Goal: Information Seeking & Learning: Compare options

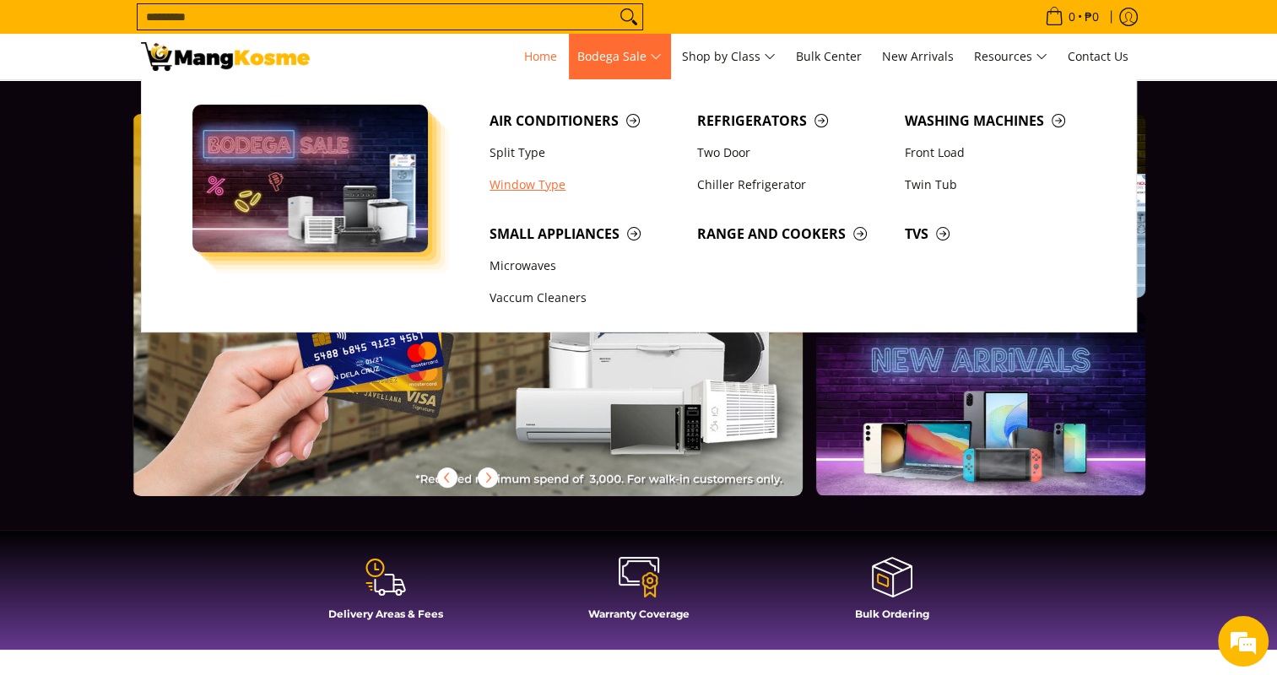
click at [533, 187] on link "Window Type" at bounding box center [585, 185] width 208 height 32
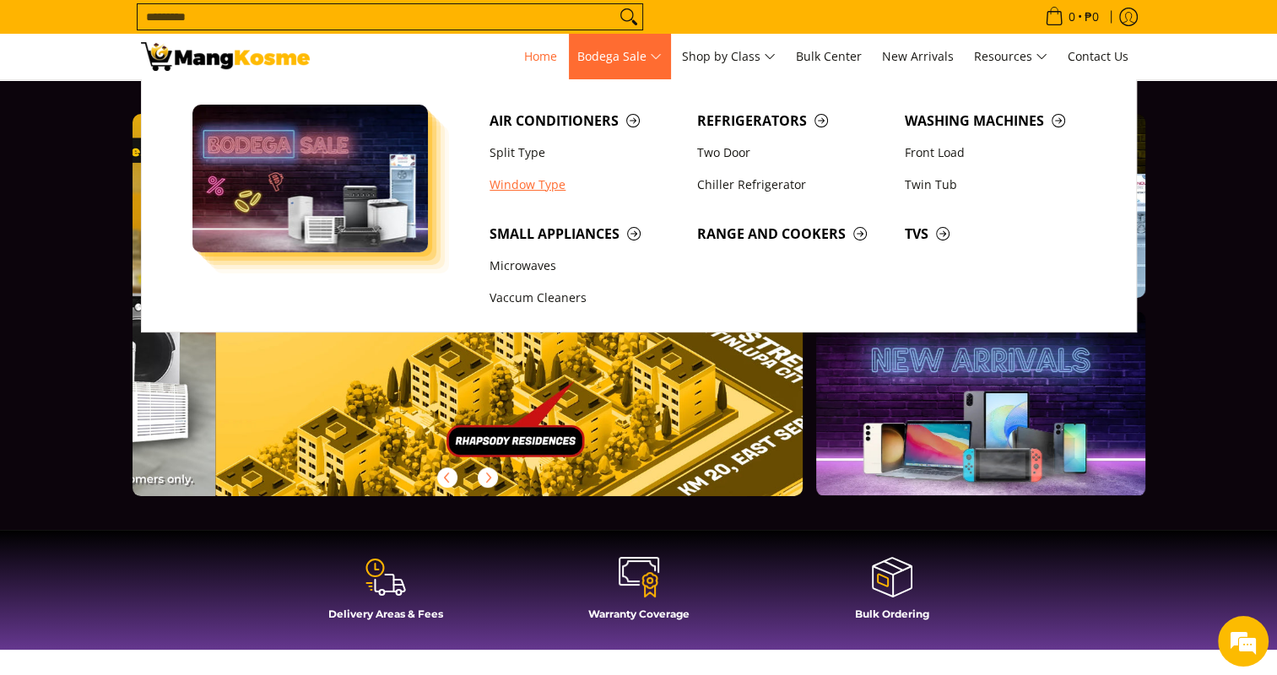
scroll to position [0, 2685]
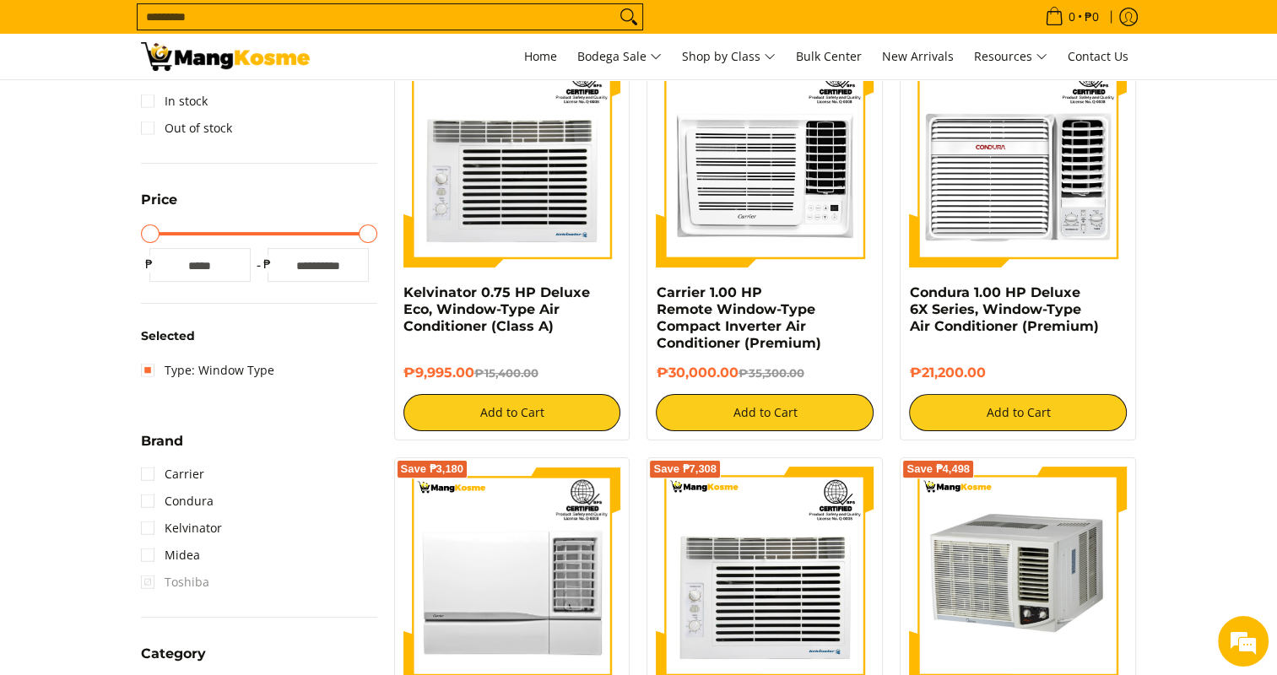
scroll to position [334, 0]
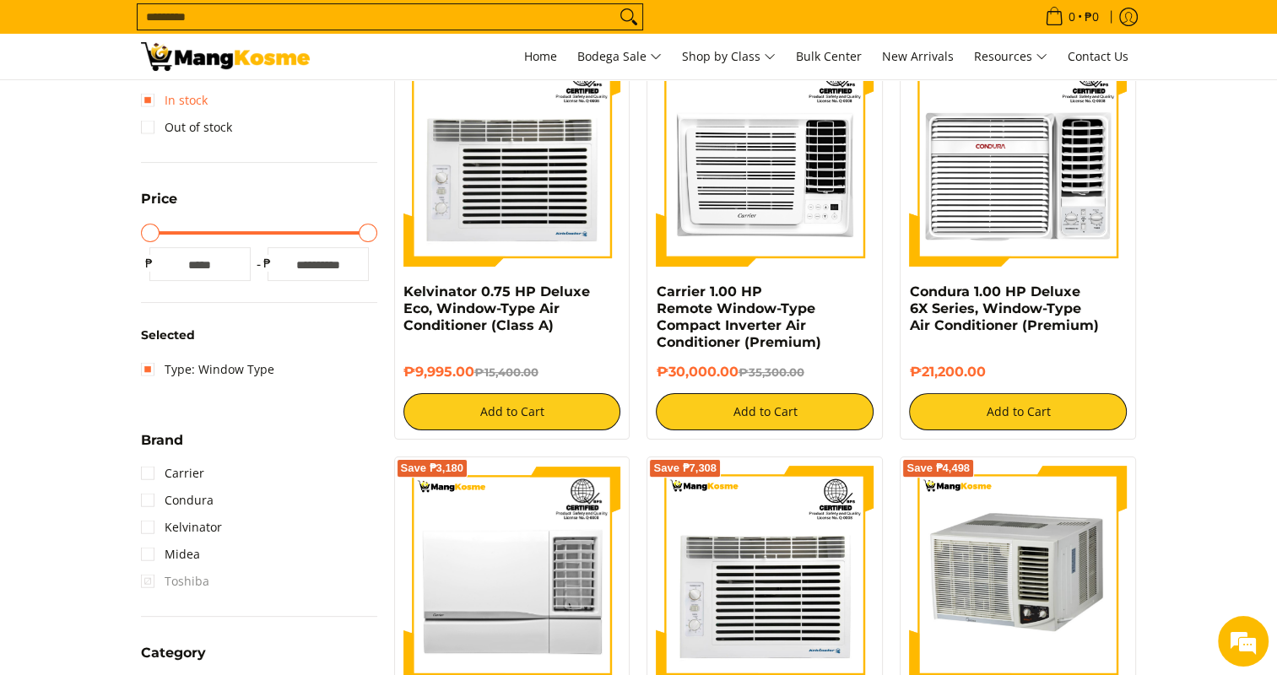
click at [148, 107] on link "In stock" at bounding box center [174, 100] width 67 height 27
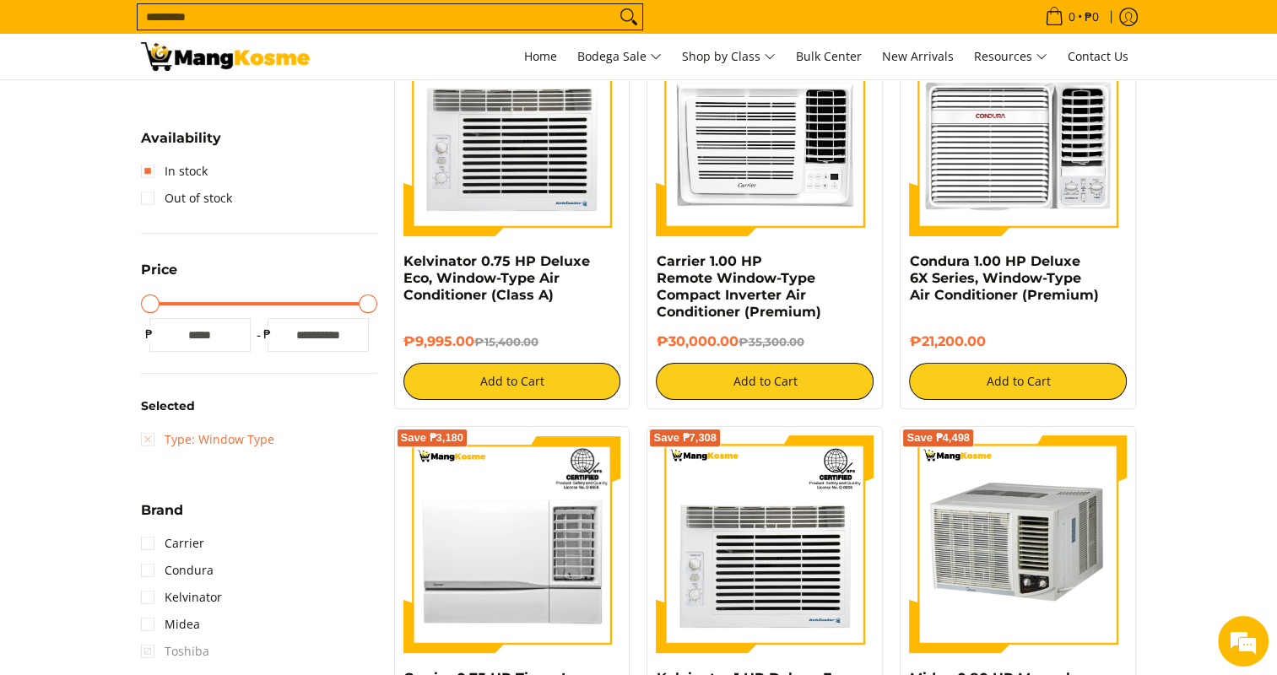
scroll to position [366, 0]
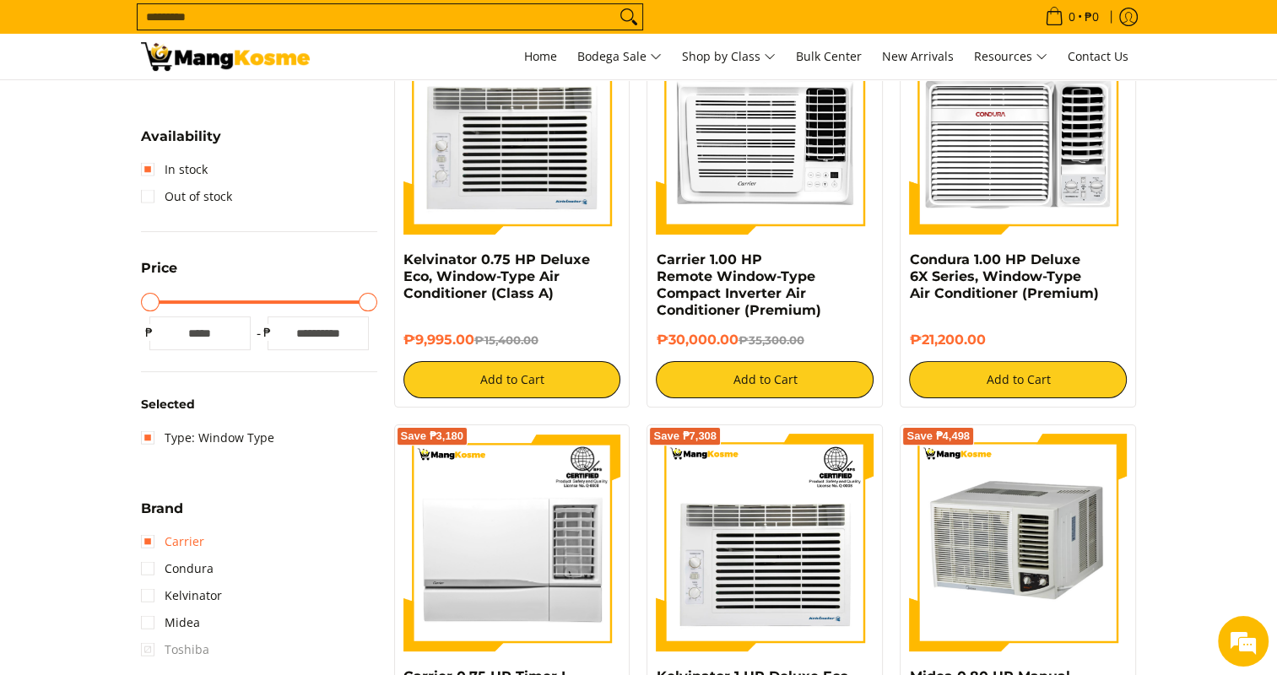
click at [151, 540] on link "Carrier" at bounding box center [172, 542] width 63 height 27
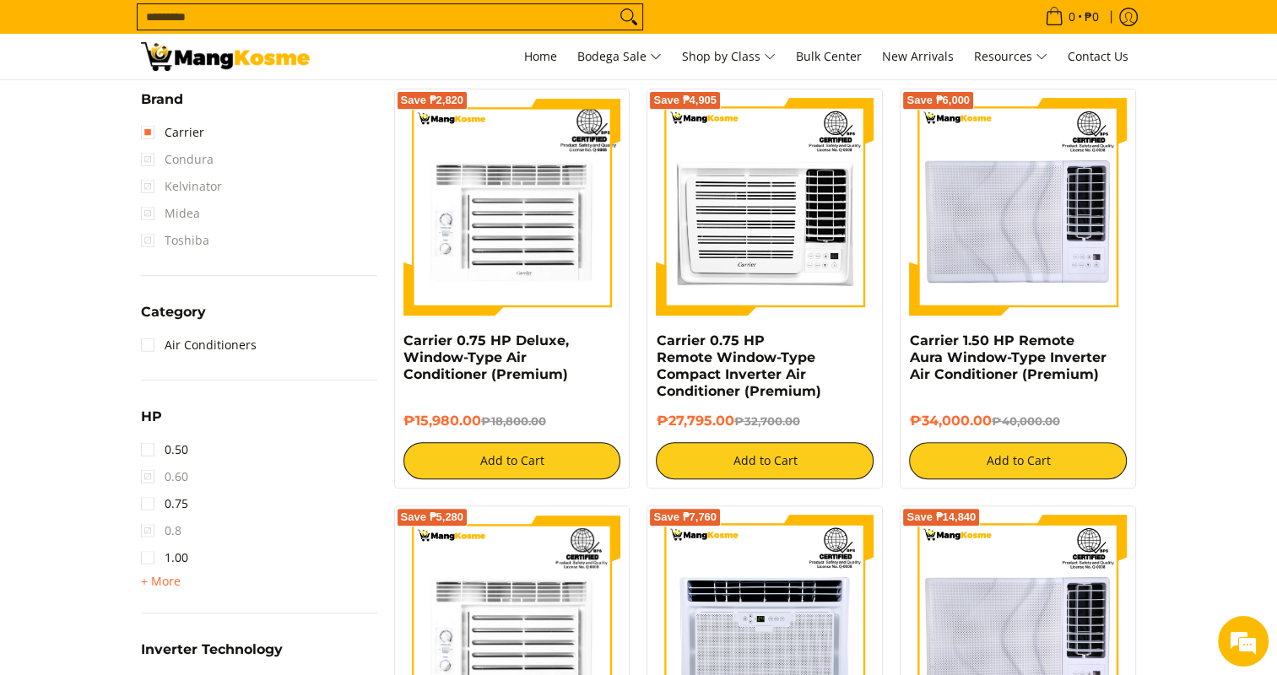
scroll to position [703, 0]
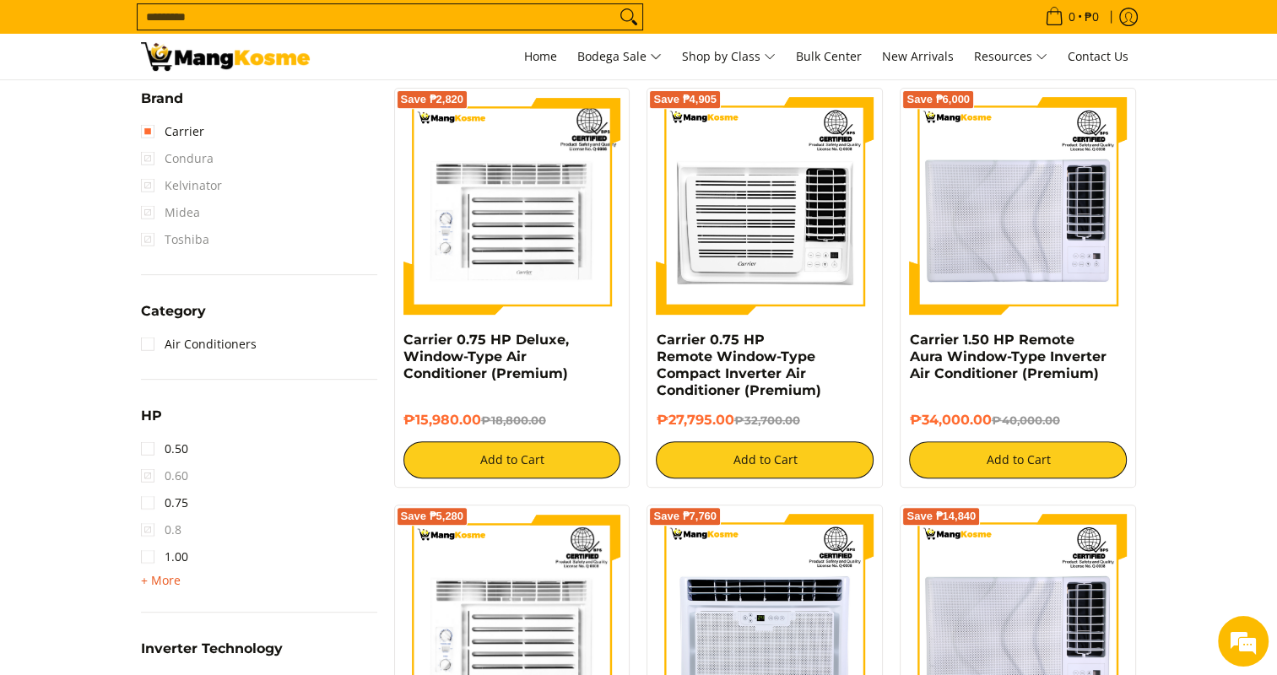
click at [152, 581] on span "+ More" at bounding box center [161, 581] width 40 height 14
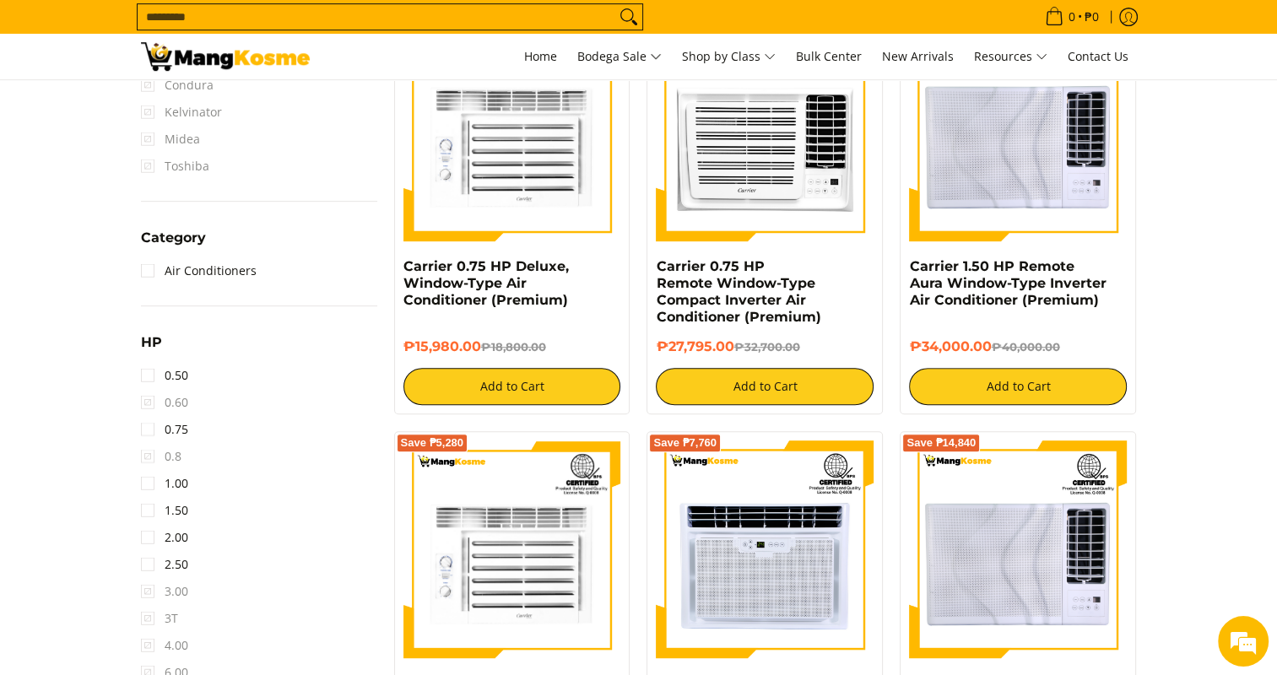
scroll to position [777, 0]
click at [144, 507] on link "1.50" at bounding box center [164, 510] width 47 height 27
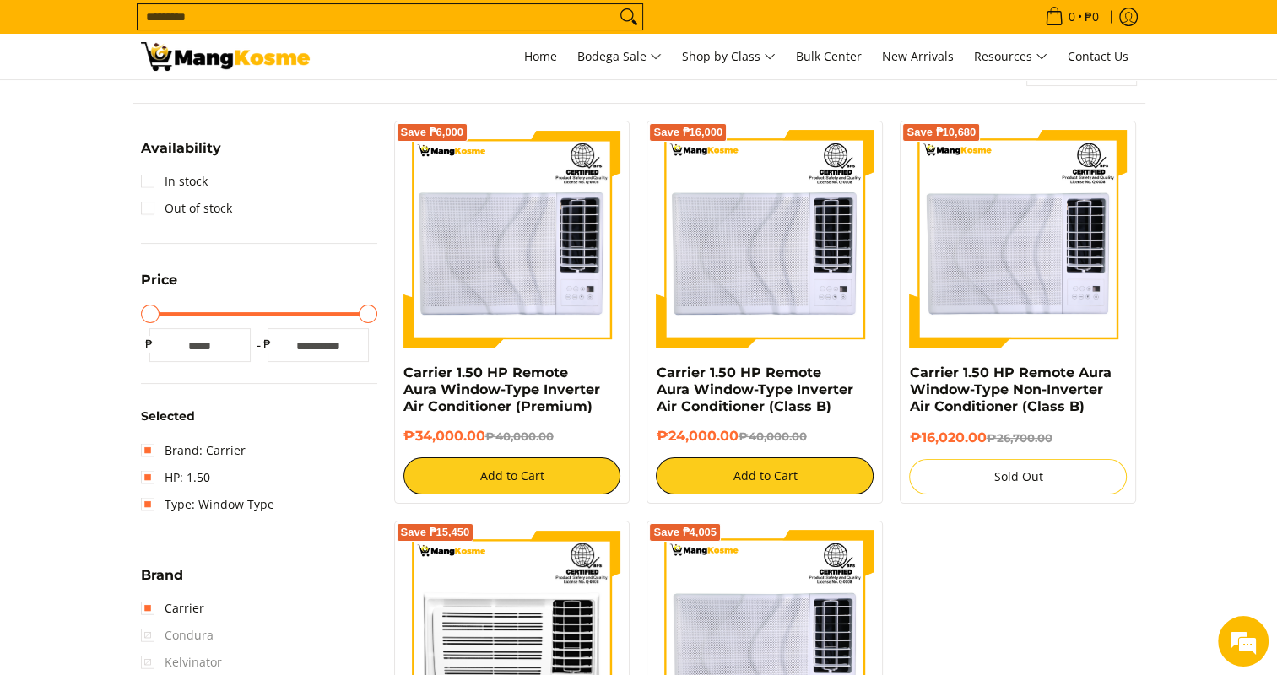
scroll to position [224, 0]
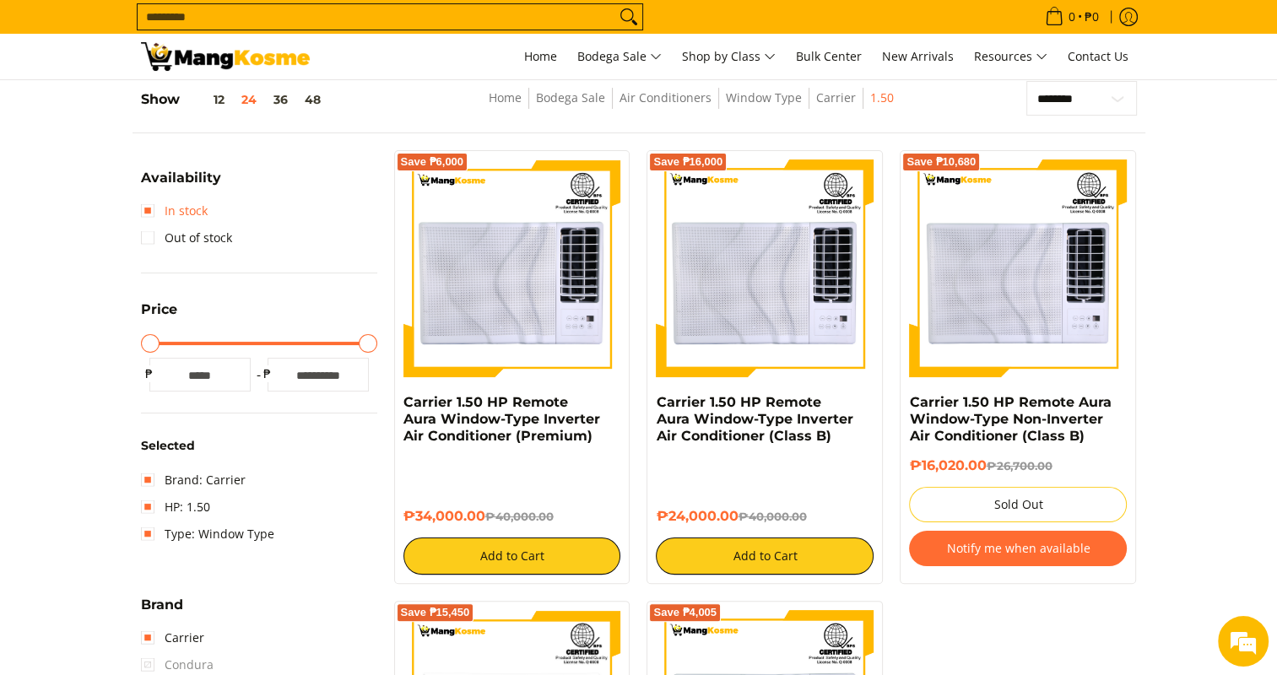
click at [145, 209] on link "In stock" at bounding box center [174, 211] width 67 height 27
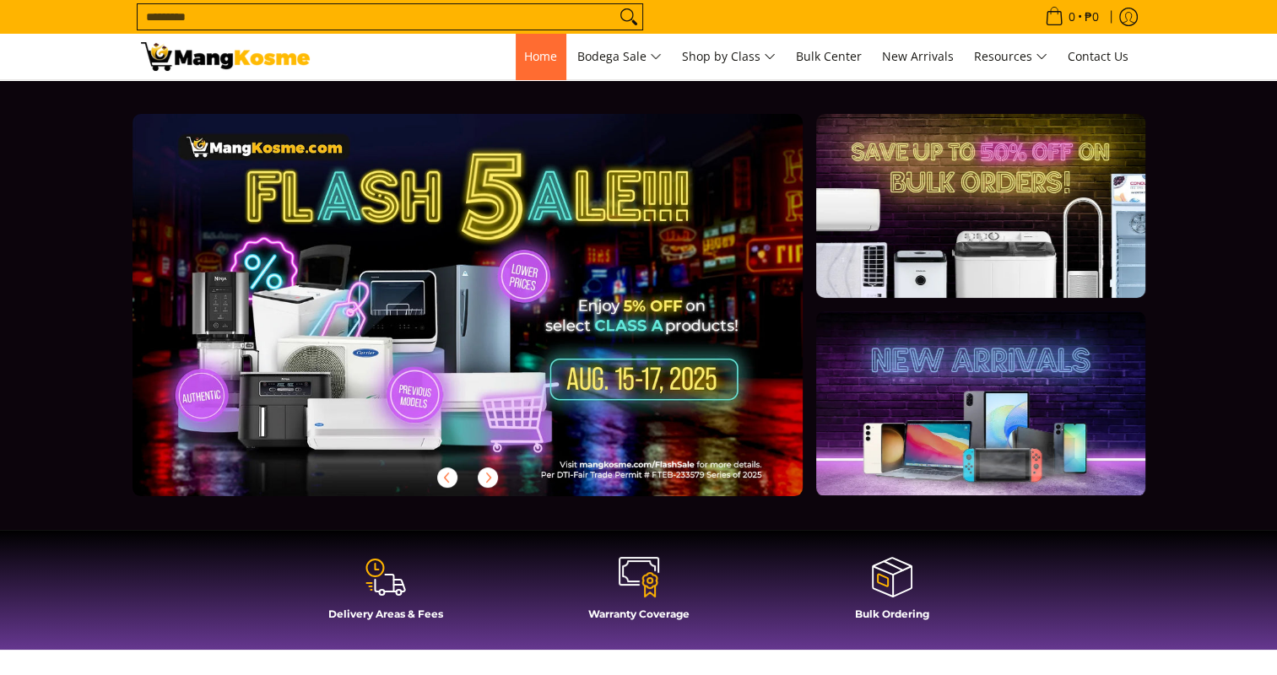
click at [538, 53] on span "Home" at bounding box center [540, 56] width 33 height 16
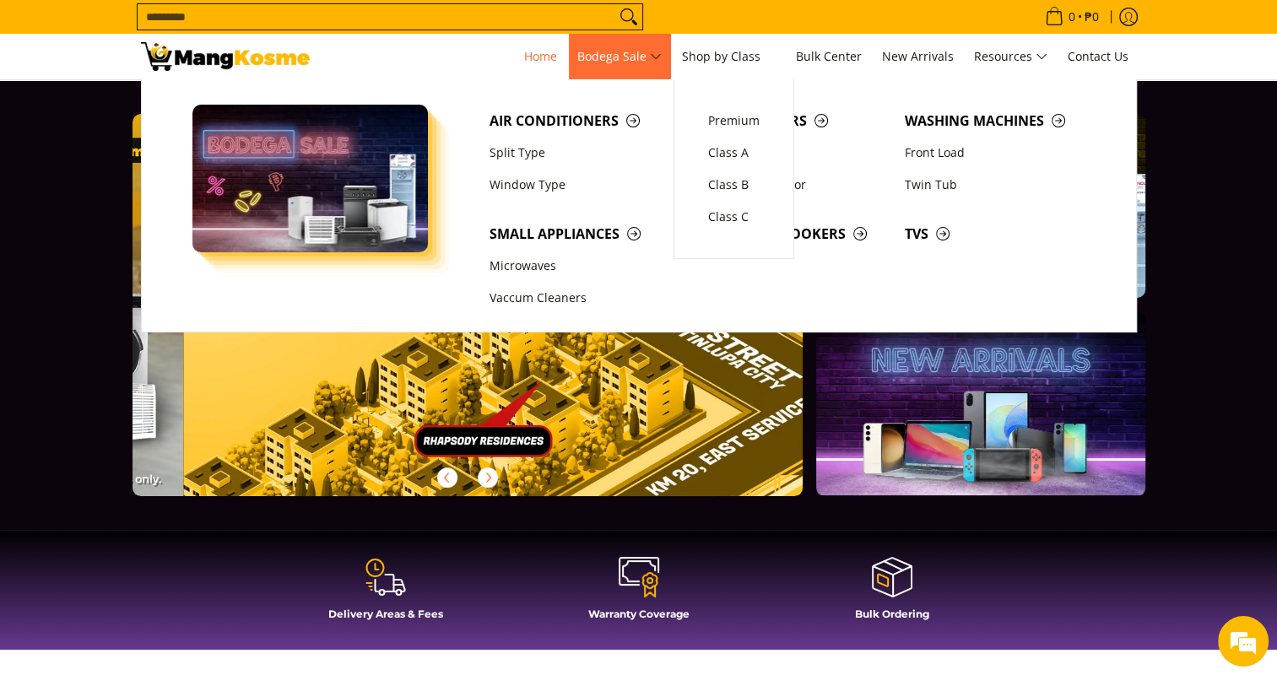
scroll to position [0, 2685]
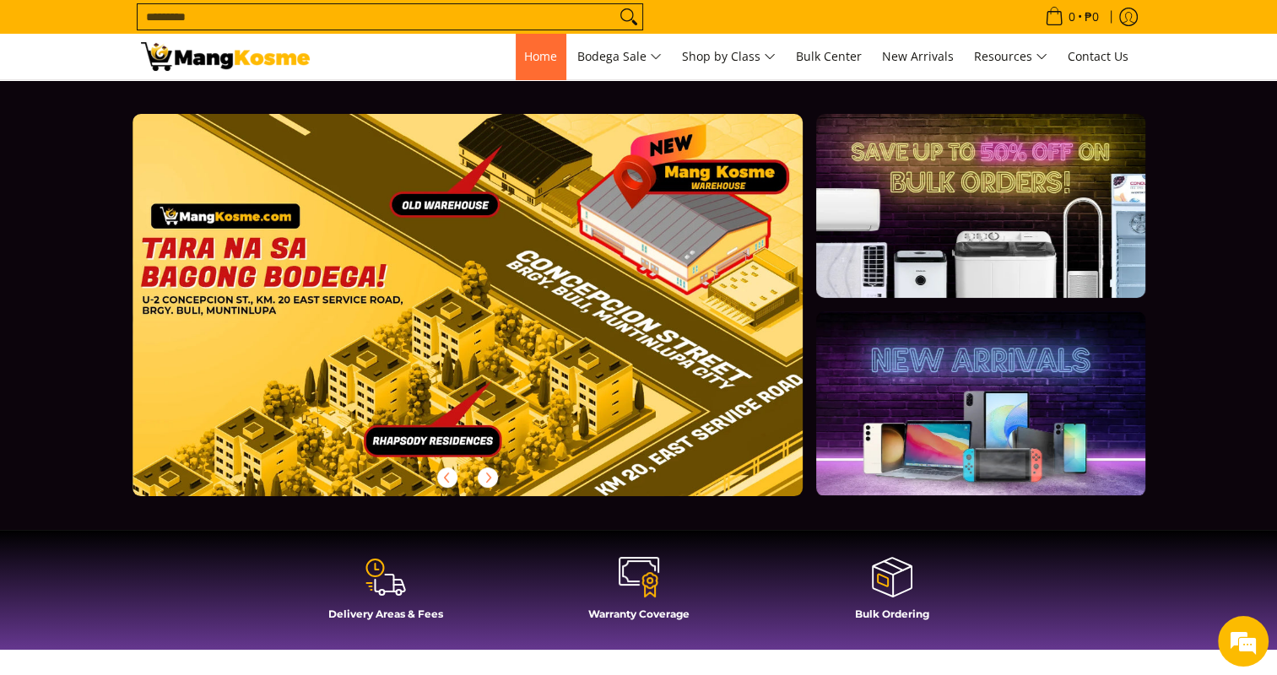
click at [551, 50] on link "Home" at bounding box center [541, 57] width 50 height 46
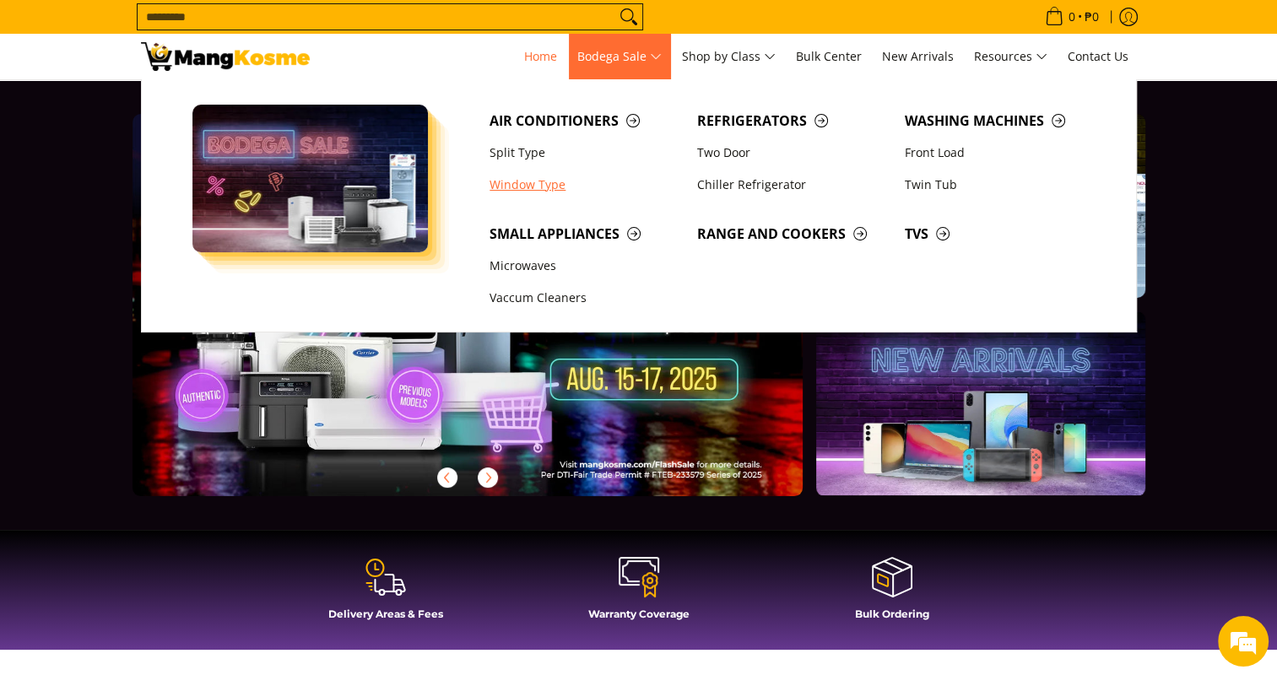
click at [531, 182] on link "Window Type" at bounding box center [585, 185] width 208 height 32
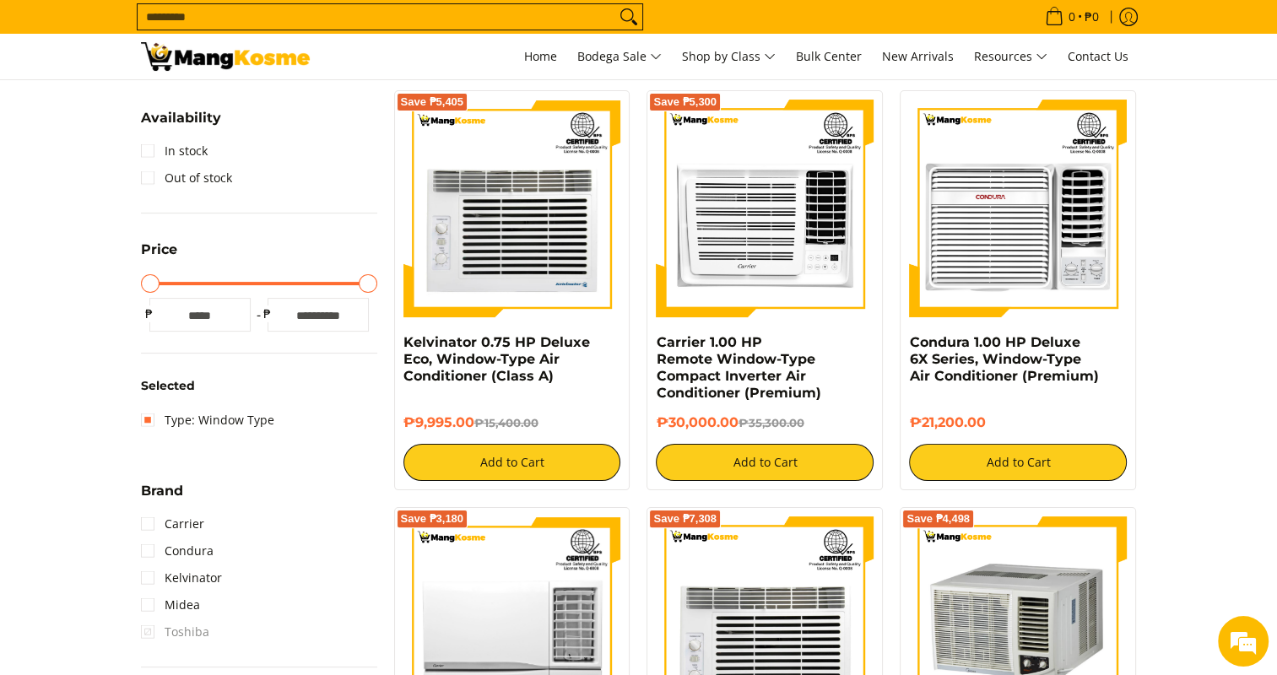
scroll to position [312, 0]
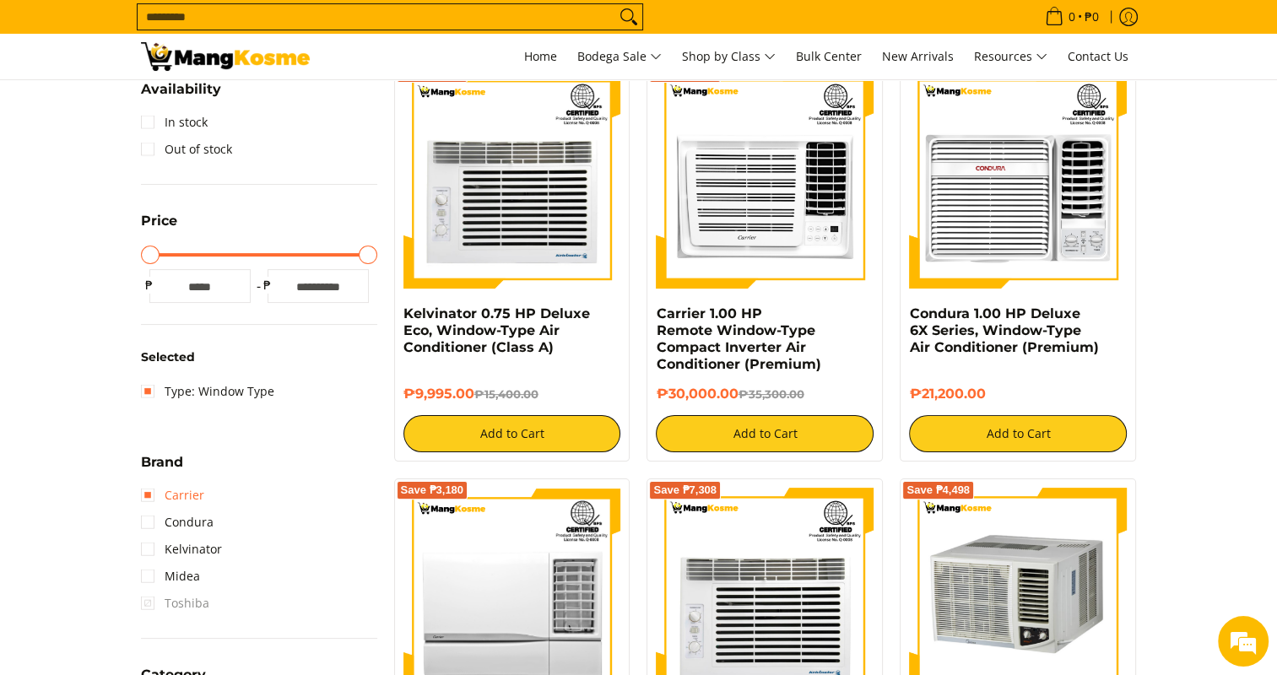
click at [147, 495] on link "Carrier" at bounding box center [172, 495] width 63 height 27
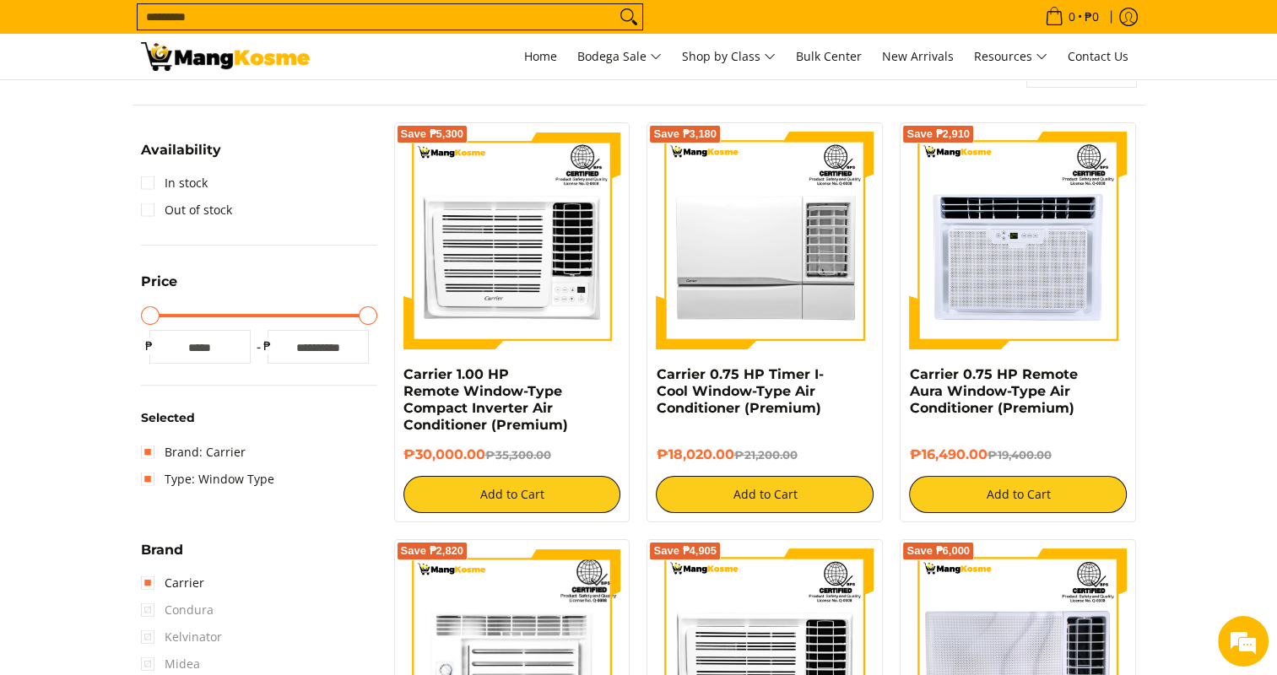
scroll to position [224, 0]
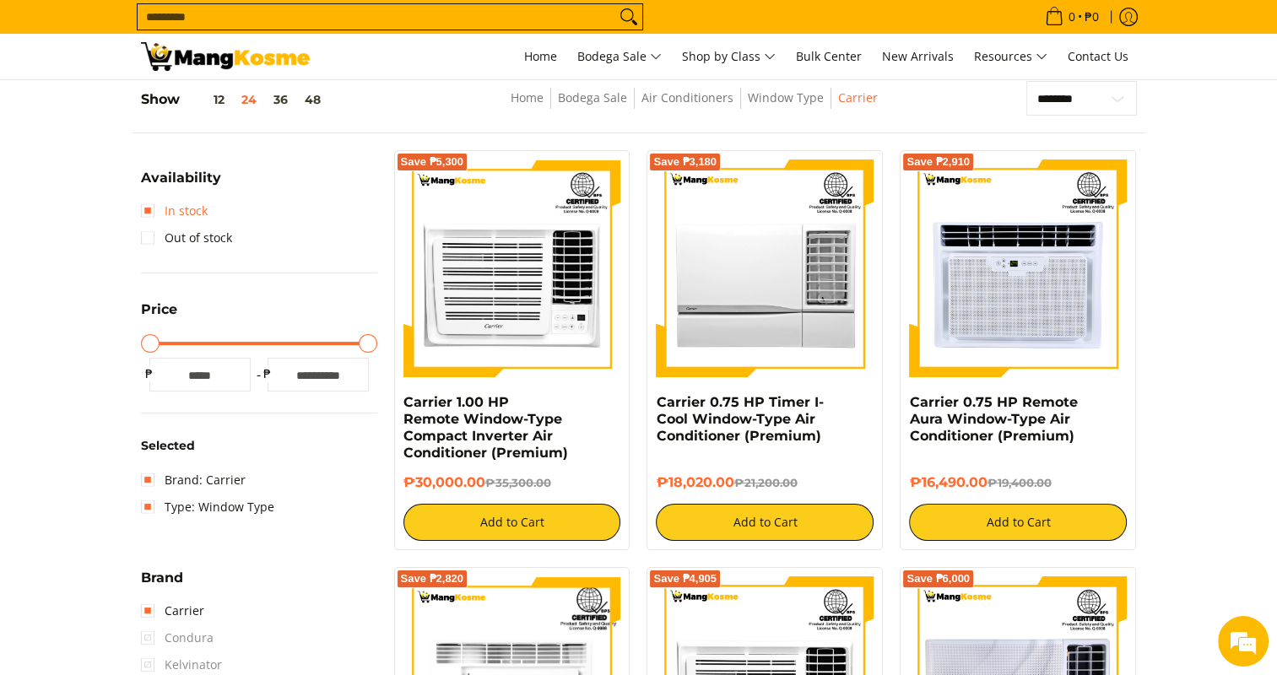
click at [150, 206] on link "In stock" at bounding box center [174, 211] width 67 height 27
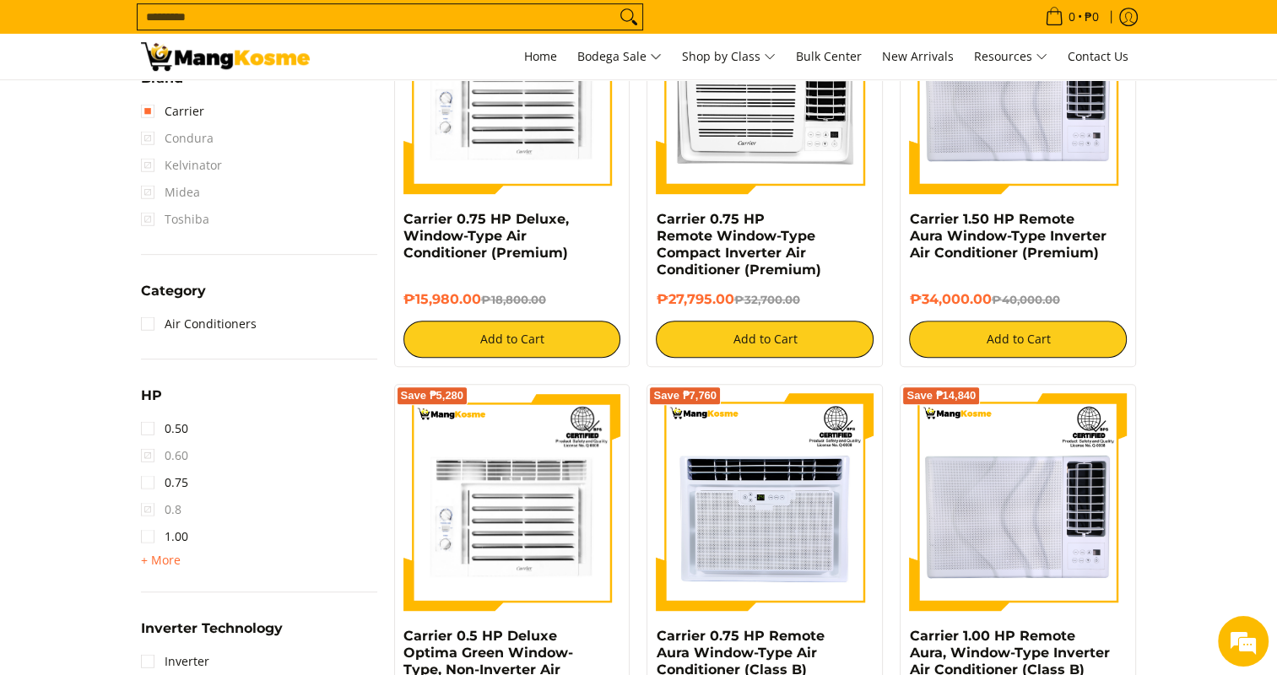
scroll to position [824, 0]
click at [155, 561] on span "+ More" at bounding box center [161, 561] width 40 height 14
click at [155, 561] on link "1.50" at bounding box center [164, 564] width 47 height 27
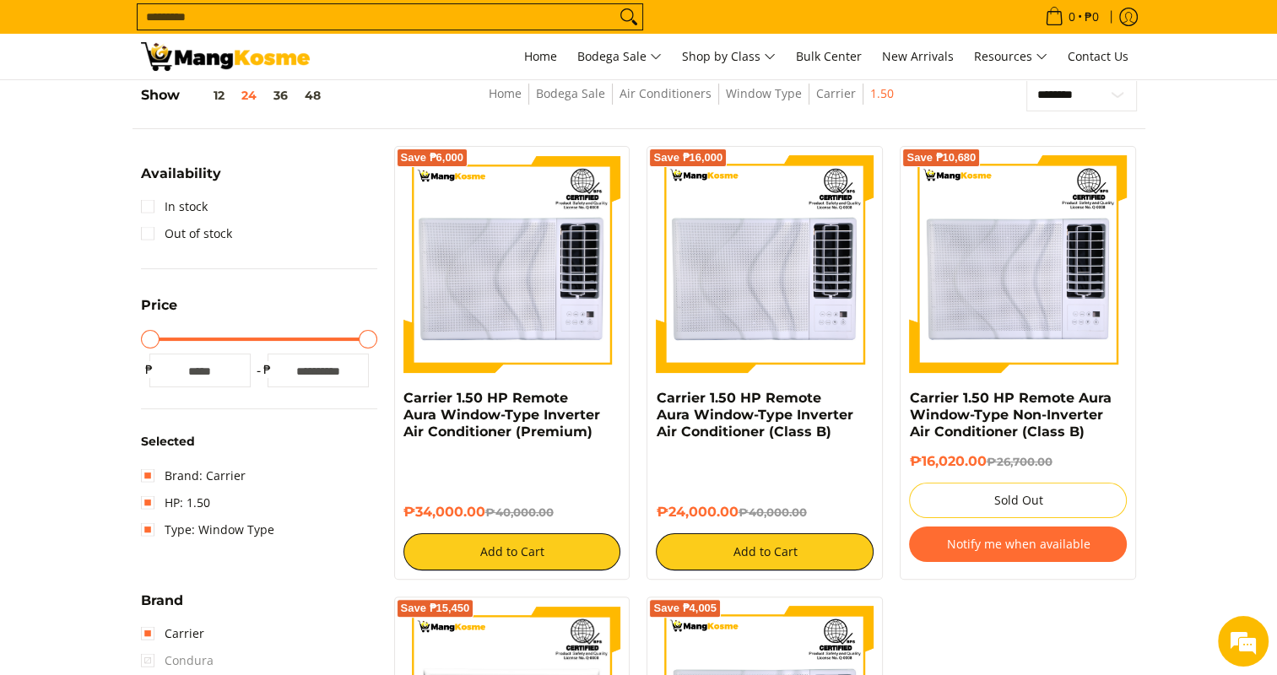
scroll to position [224, 0]
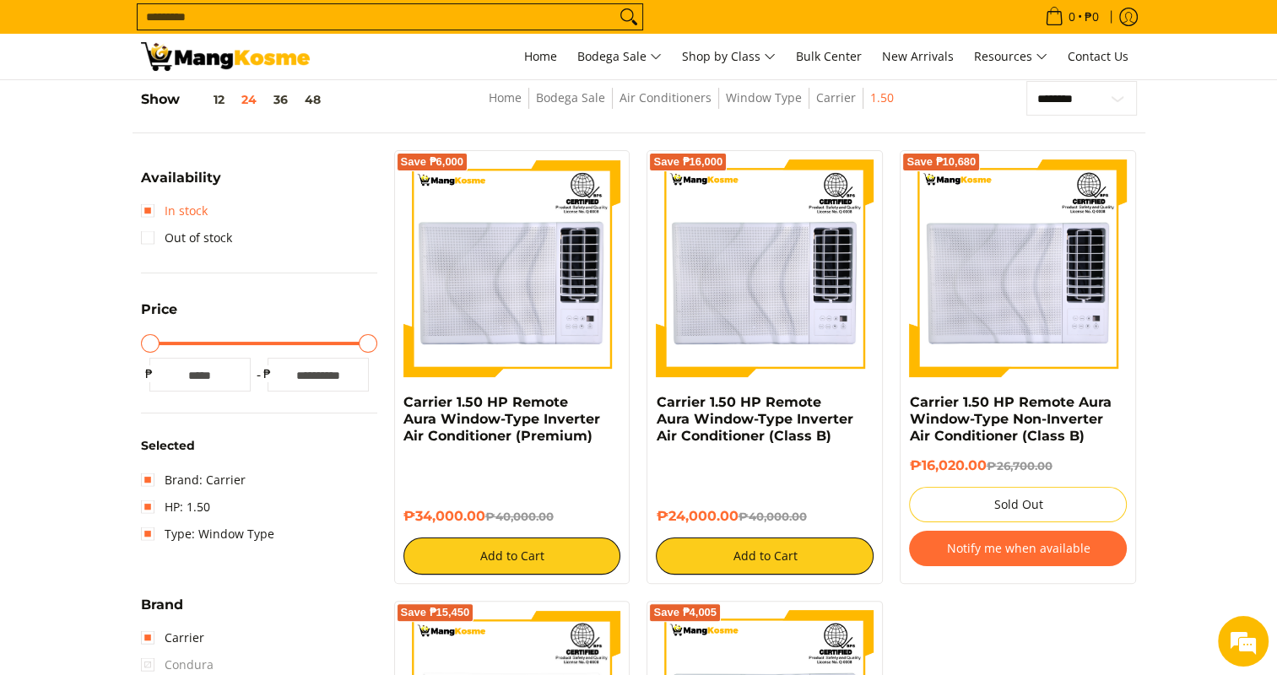
click at [147, 211] on link "In stock" at bounding box center [174, 211] width 67 height 27
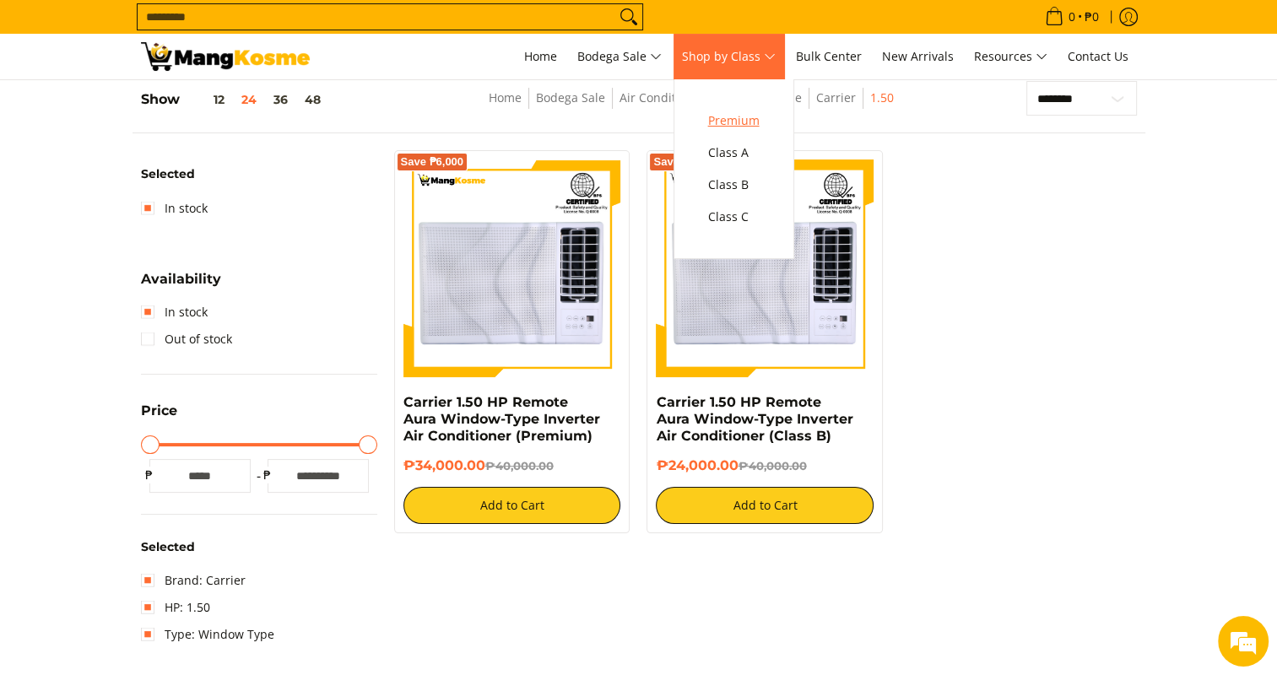
click at [751, 127] on span "Premium" at bounding box center [734, 121] width 52 height 21
